Goal: Task Accomplishment & Management: Manage account settings

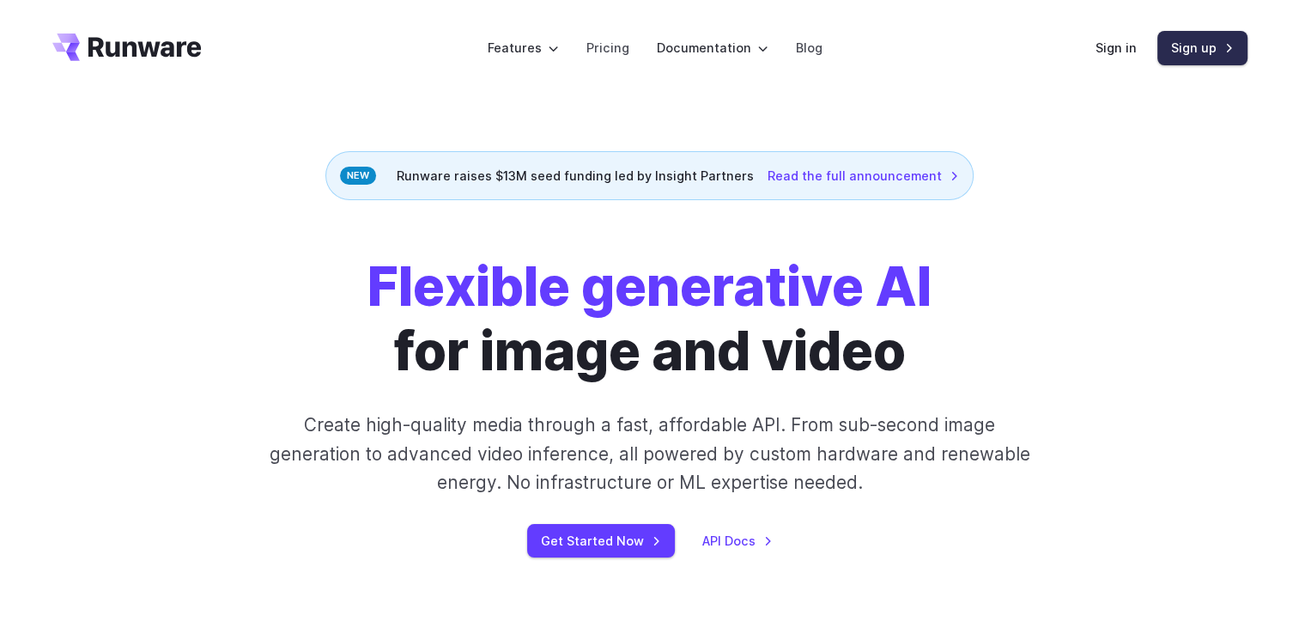
click at [1189, 54] on link "Sign up" at bounding box center [1202, 47] width 90 height 33
click at [1116, 50] on link "Sign in" at bounding box center [1116, 48] width 41 height 20
click at [1185, 36] on link "Sign up" at bounding box center [1202, 47] width 90 height 33
